Goal: Contribute content: Add original content to the website for others to see

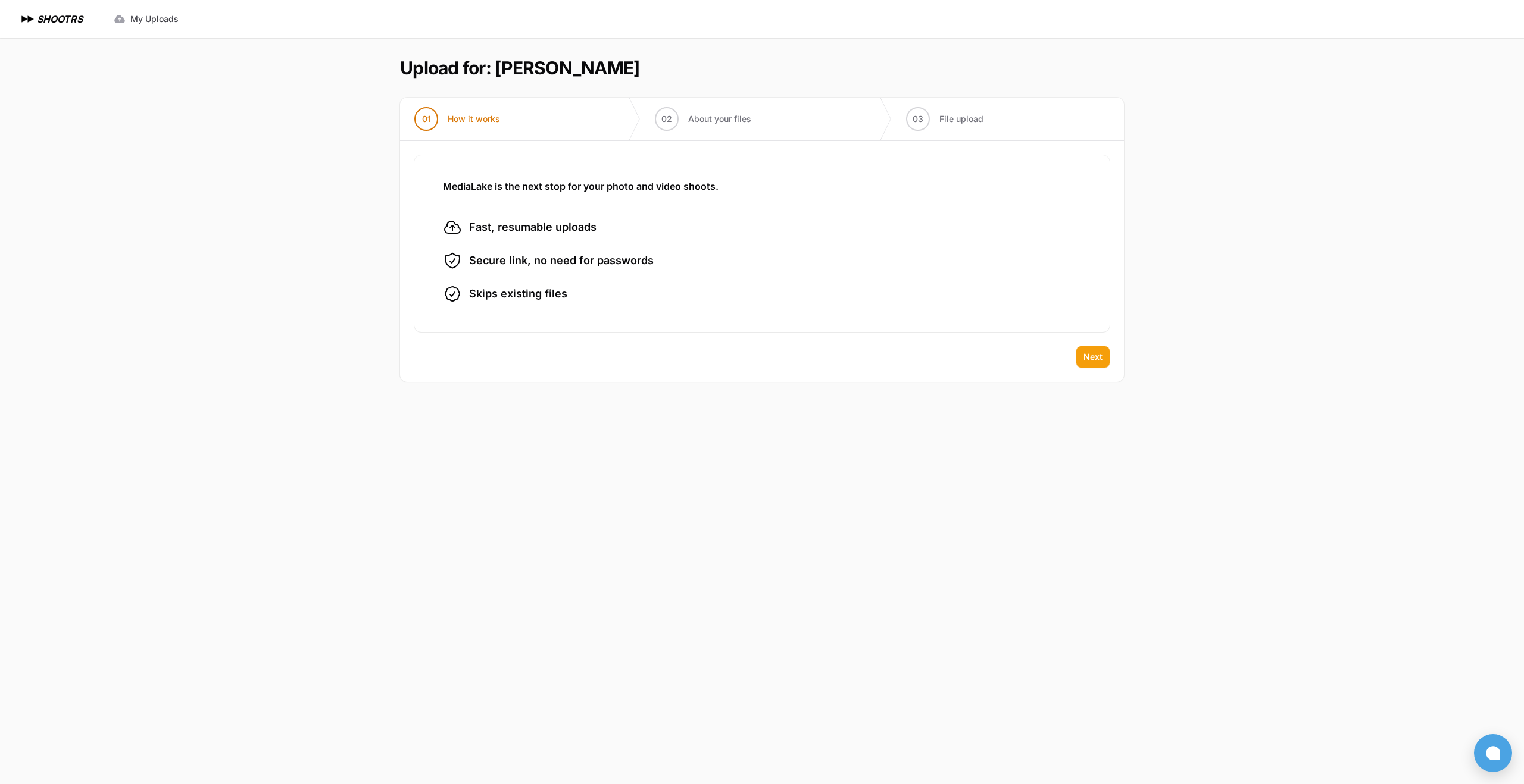
click at [1089, 355] on span "Next" at bounding box center [1093, 357] width 19 height 12
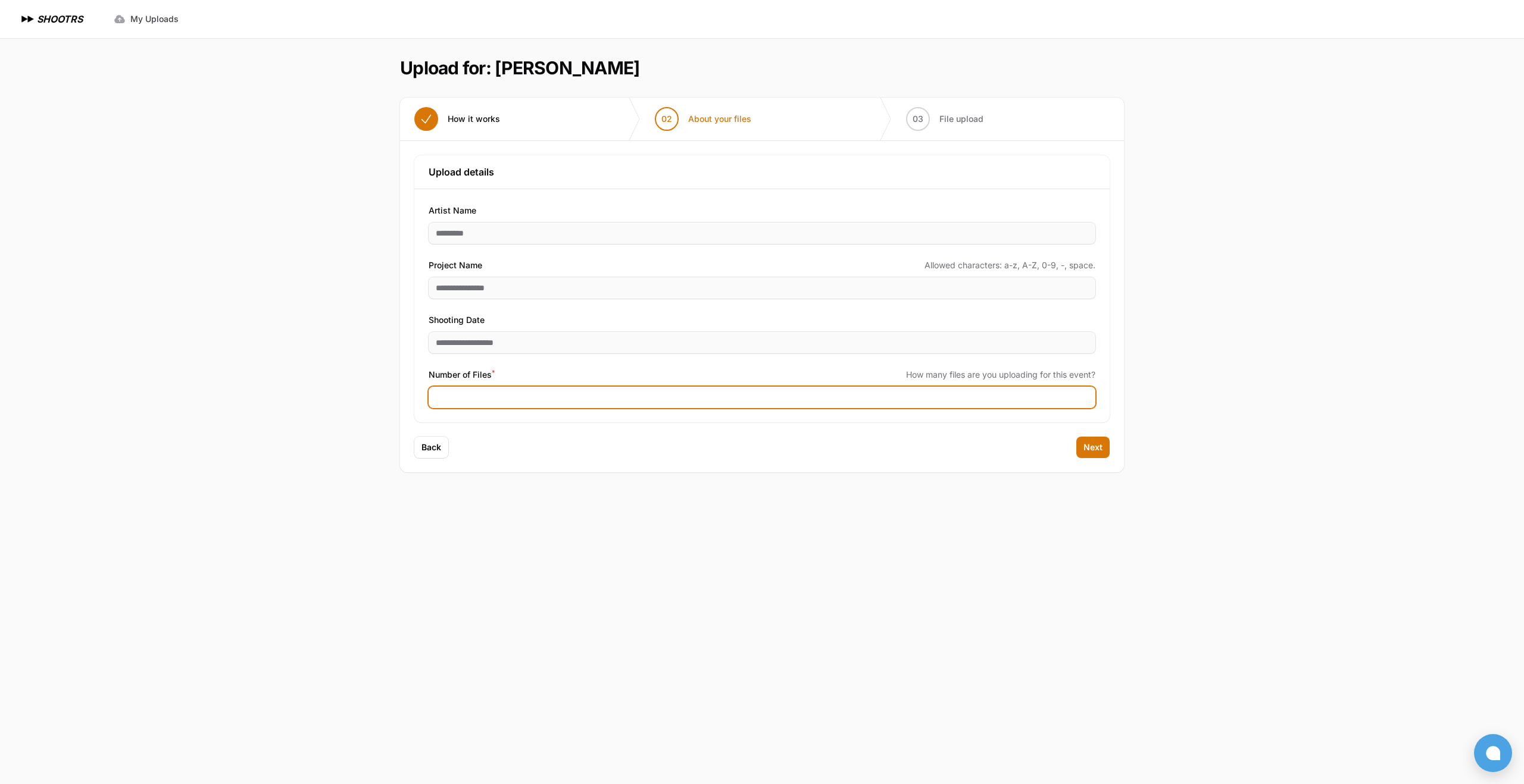
click at [490, 402] on input "Number of Files *" at bounding box center [762, 397] width 667 height 21
click at [463, 402] on input "Number of Files *" at bounding box center [762, 397] width 667 height 21
type input "***"
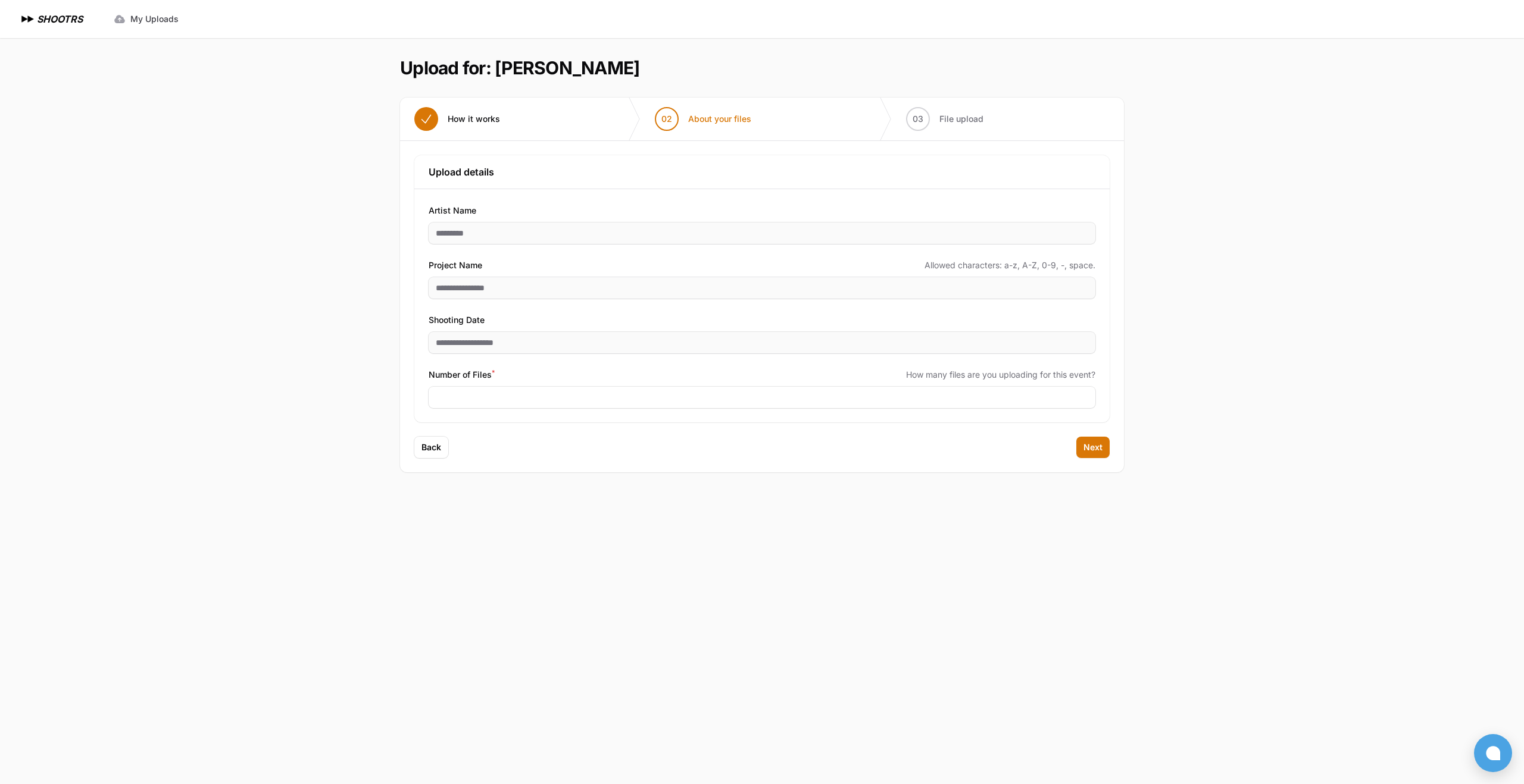
drag, startPoint x: 689, startPoint y: 456, endPoint x: 953, endPoint y: 468, distance: 264.3
click at [691, 457] on div "Back Next" at bounding box center [762, 455] width 724 height 36
click at [1096, 456] on button "Next" at bounding box center [1093, 447] width 33 height 21
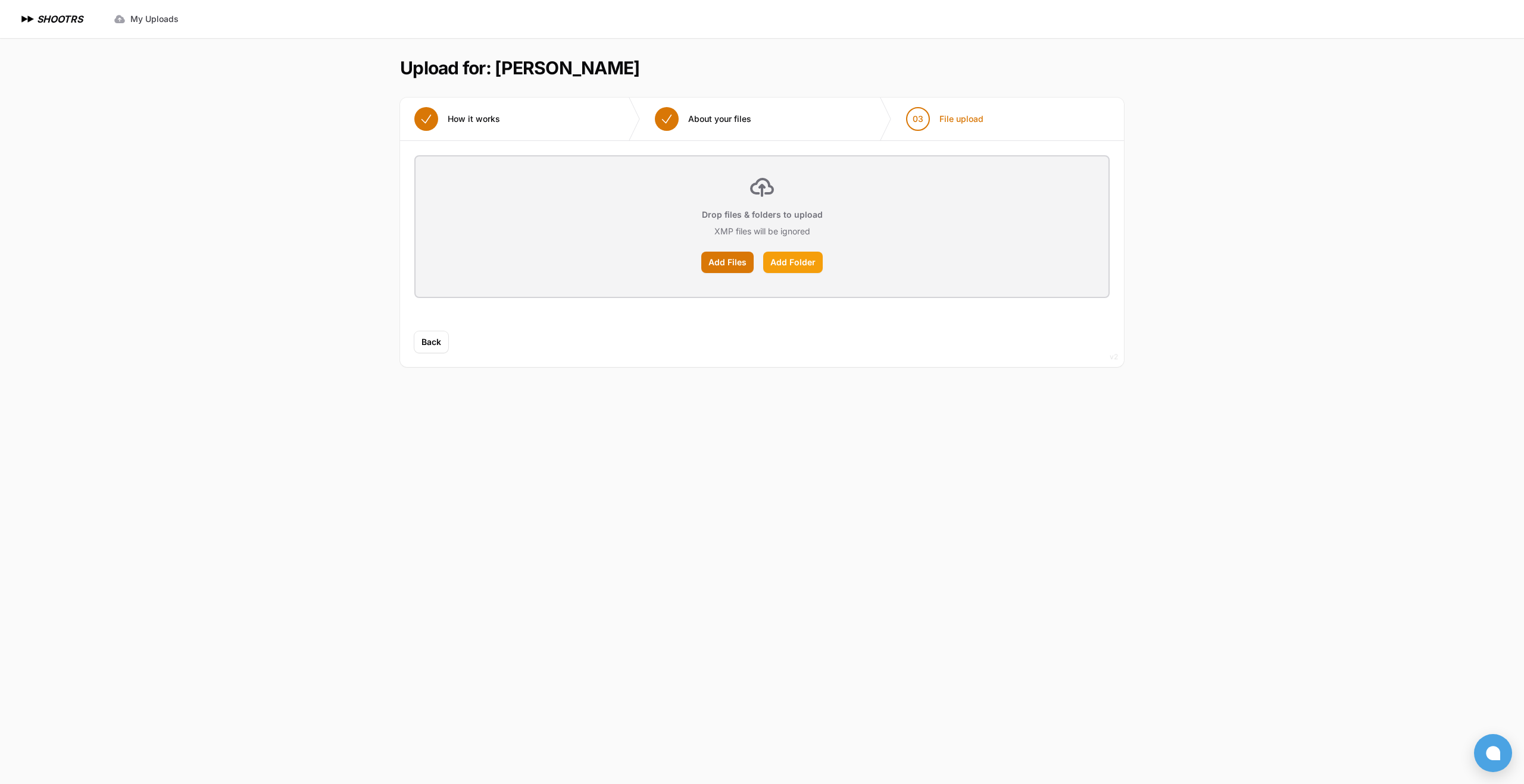
click at [797, 262] on label "Add Folder" at bounding box center [793, 262] width 59 height 21
click at [0, 0] on input "Add Folder" at bounding box center [0, 0] width 0 height 0
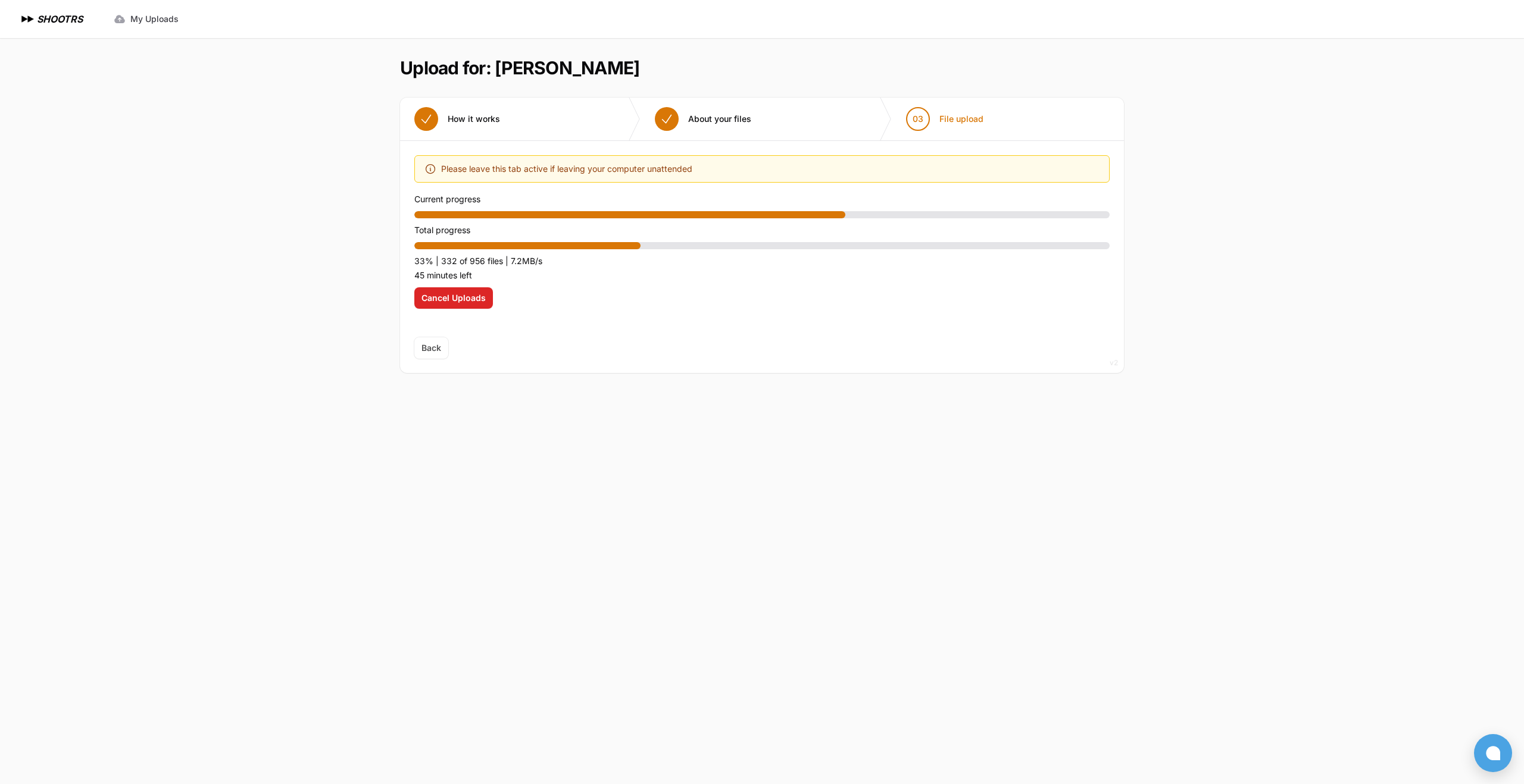
click at [278, 251] on div "Expand sidebar Collapse sidebar SHOOTRS SHOOTRS My Uploads" at bounding box center [762, 392] width 1524 height 784
